Goal: Information Seeking & Learning: Check status

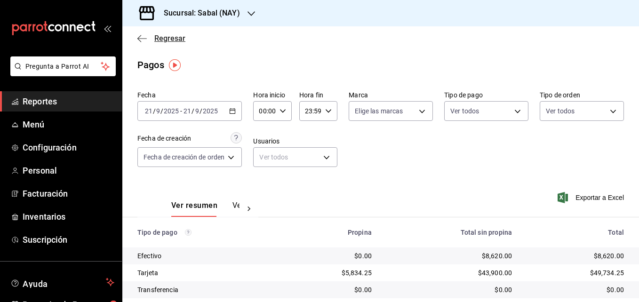
click at [139, 37] on icon "button" at bounding box center [139, 38] width 4 height 7
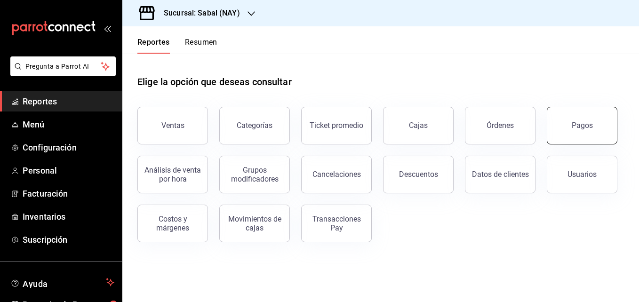
click at [580, 133] on button "Pagos" at bounding box center [582, 126] width 71 height 38
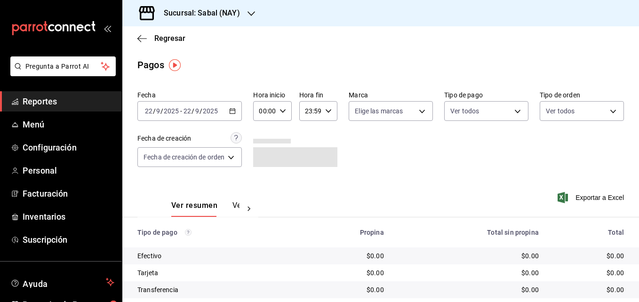
click at [230, 111] on div "[DATE] [DATE] - [DATE] [DATE]" at bounding box center [189, 111] width 104 height 20
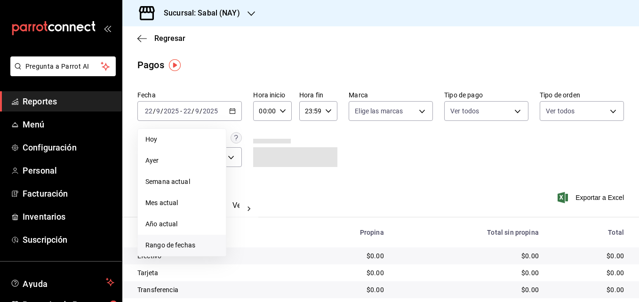
click at [167, 243] on span "Rango de fechas" at bounding box center [181, 245] width 73 height 10
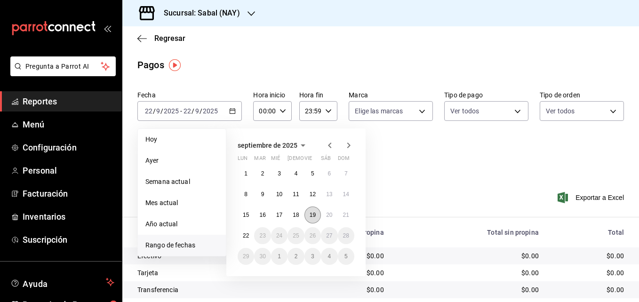
click at [307, 216] on button "19" at bounding box center [312, 214] width 16 height 17
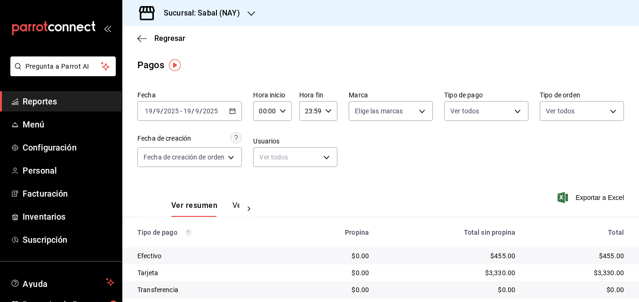
click at [231, 111] on \(Stroke\) "button" at bounding box center [232, 110] width 5 height 0
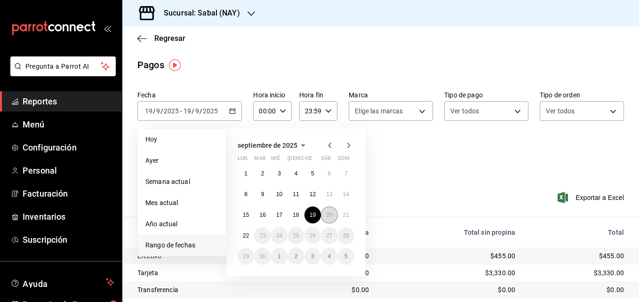
click at [327, 217] on abbr "20" at bounding box center [329, 215] width 6 height 7
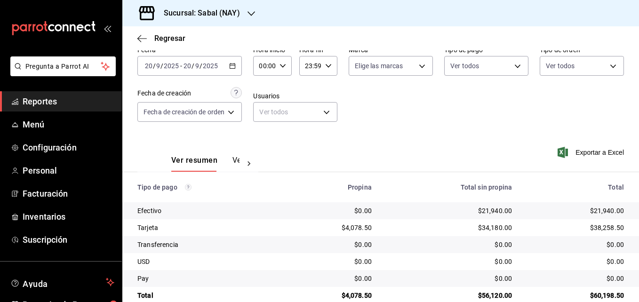
scroll to position [57, 0]
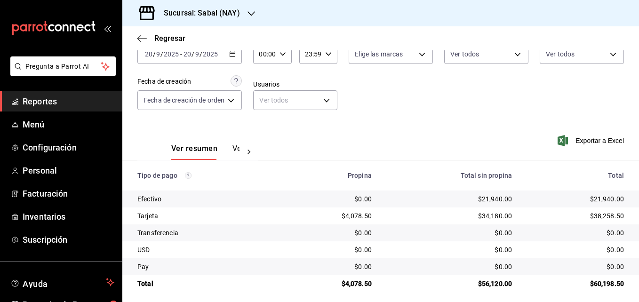
click at [232, 55] on icon "button" at bounding box center [232, 54] width 7 height 7
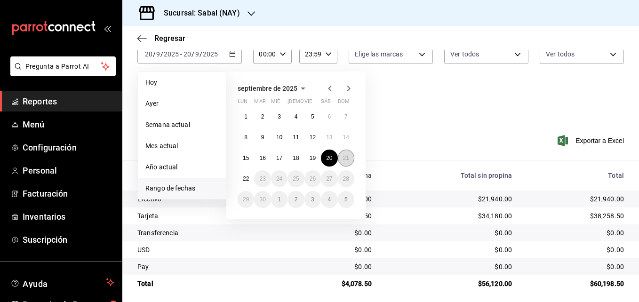
click at [345, 159] on abbr "21" at bounding box center [346, 158] width 6 height 7
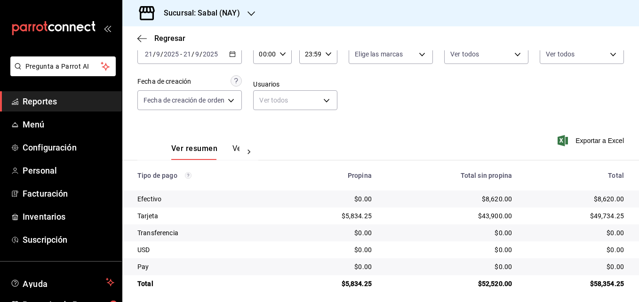
click at [232, 55] on icon "button" at bounding box center [232, 54] width 7 height 7
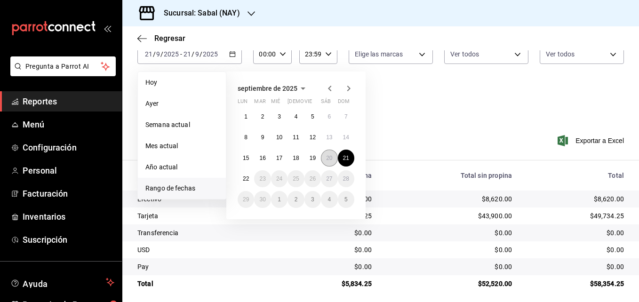
click at [329, 159] on abbr "20" at bounding box center [329, 158] width 6 height 7
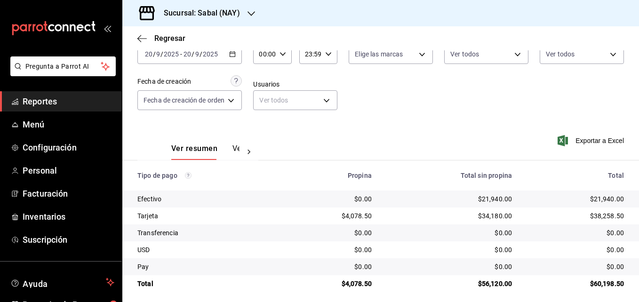
click at [233, 55] on icon "button" at bounding box center [232, 54] width 7 height 7
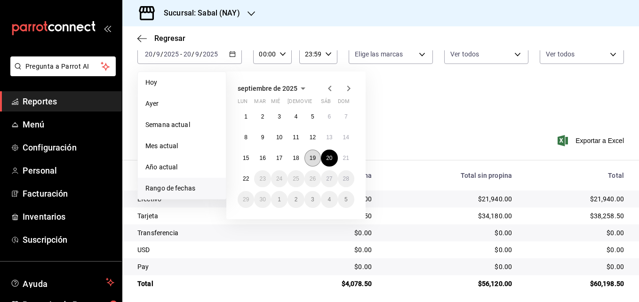
click at [309, 159] on abbr "19" at bounding box center [312, 158] width 6 height 7
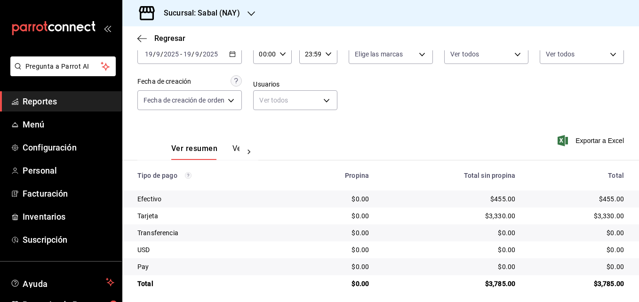
click at [233, 58] on div "[DATE] [DATE] - [DATE] [DATE]" at bounding box center [189, 54] width 104 height 20
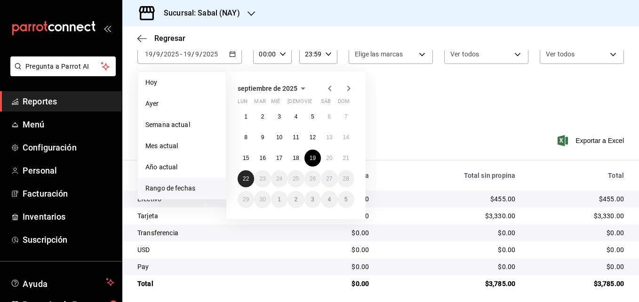
click at [245, 178] on abbr "22" at bounding box center [246, 178] width 6 height 7
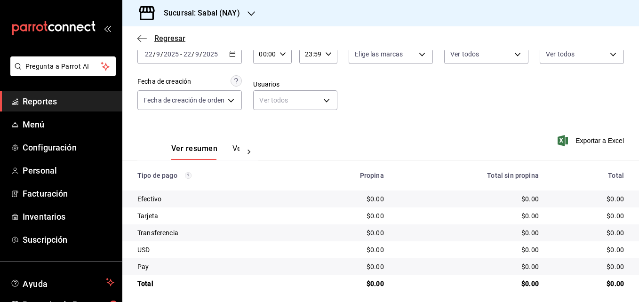
click at [143, 38] on icon "button" at bounding box center [141, 38] width 9 height 8
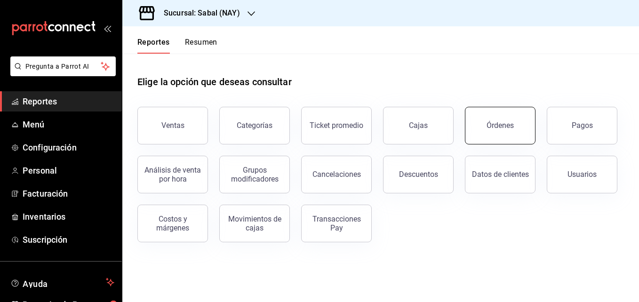
click at [490, 132] on button "Órdenes" at bounding box center [500, 126] width 71 height 38
